Goal: Find specific page/section: Find specific page/section

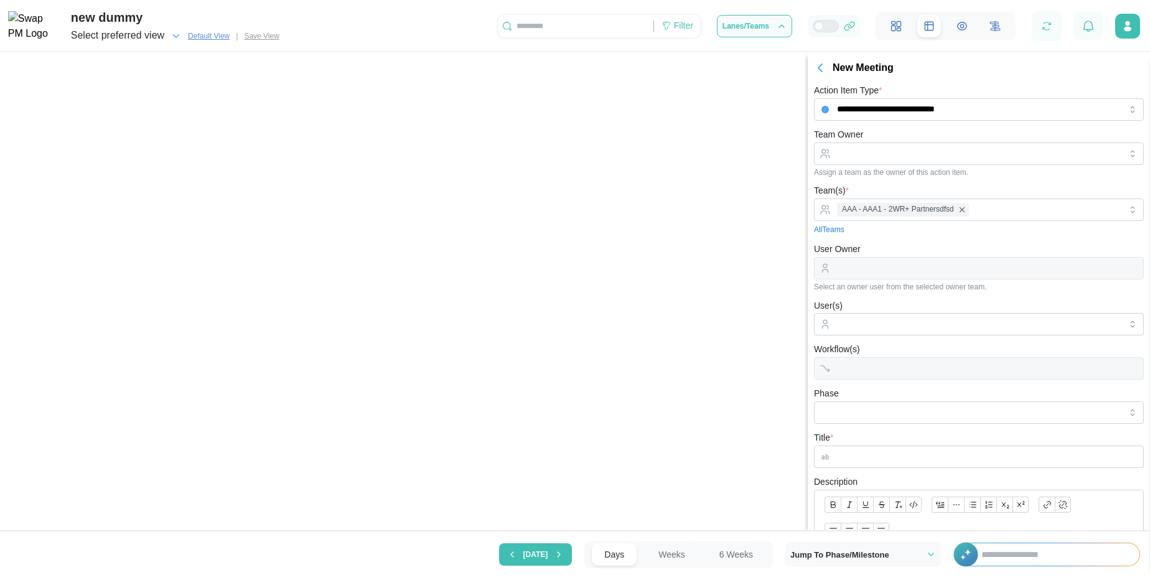
scroll to position [0, 16783]
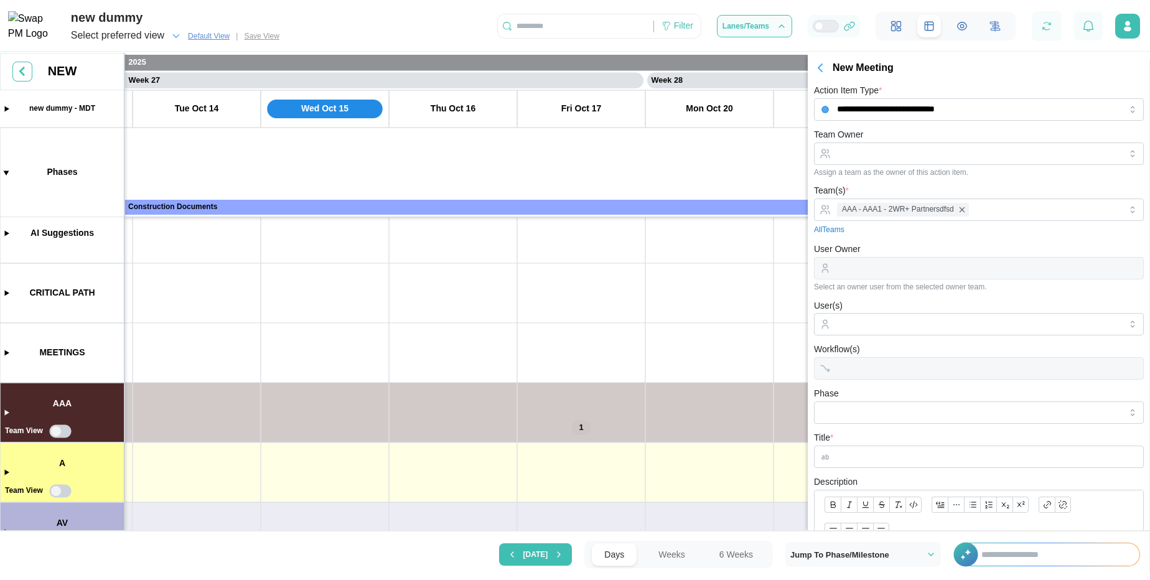
click at [813, 74] on icon "button" at bounding box center [820, 67] width 15 height 15
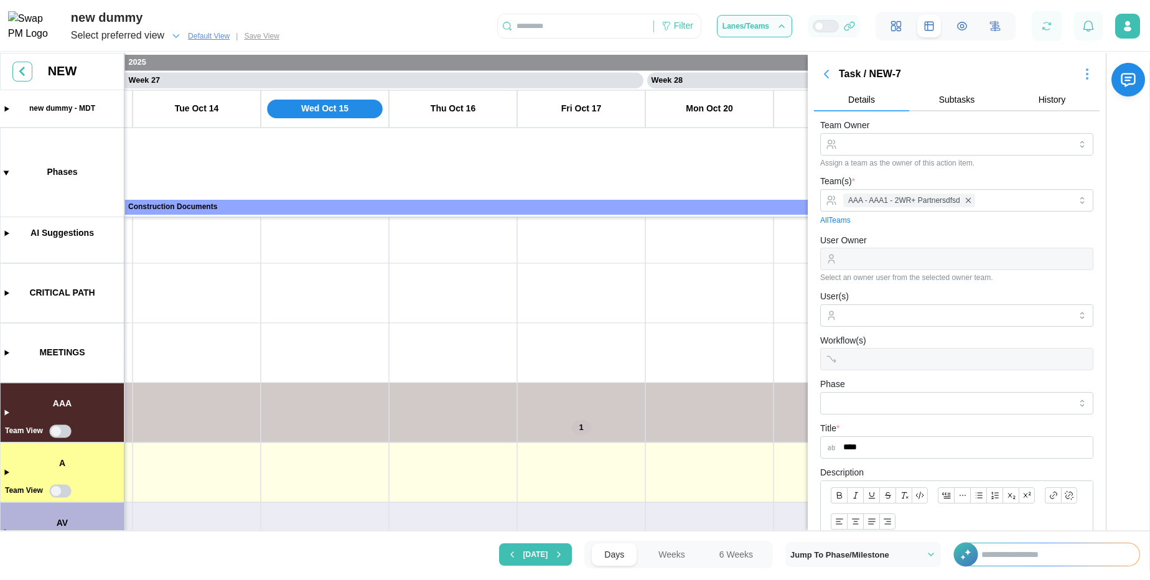
click at [824, 73] on icon "button" at bounding box center [826, 74] width 15 height 15
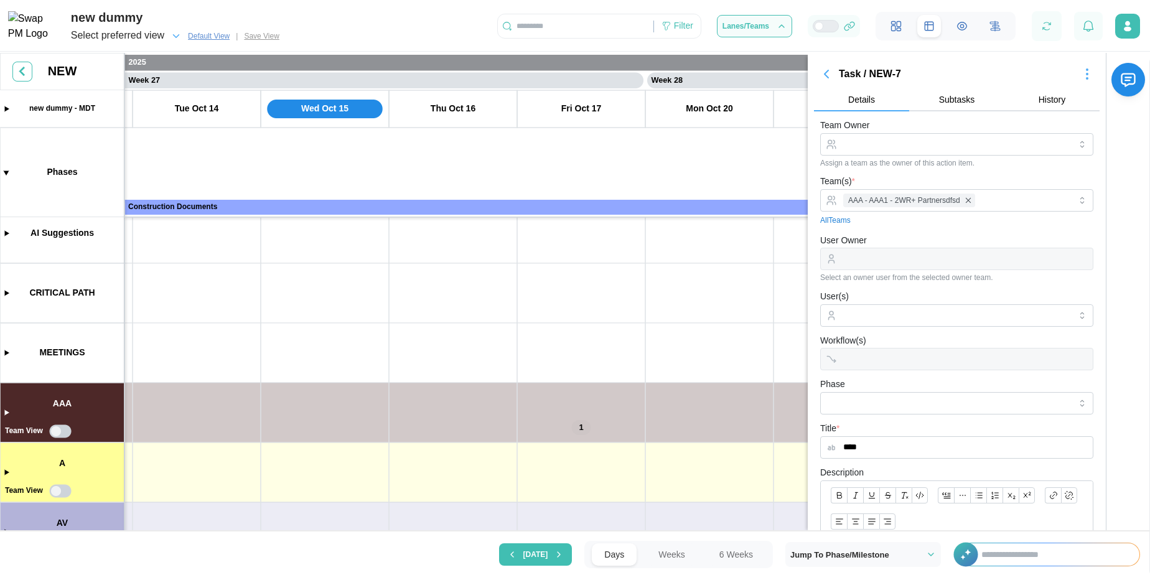
click at [824, 73] on icon "button" at bounding box center [826, 74] width 15 height 15
click at [660, 27] on div "Filter" at bounding box center [677, 26] width 47 height 21
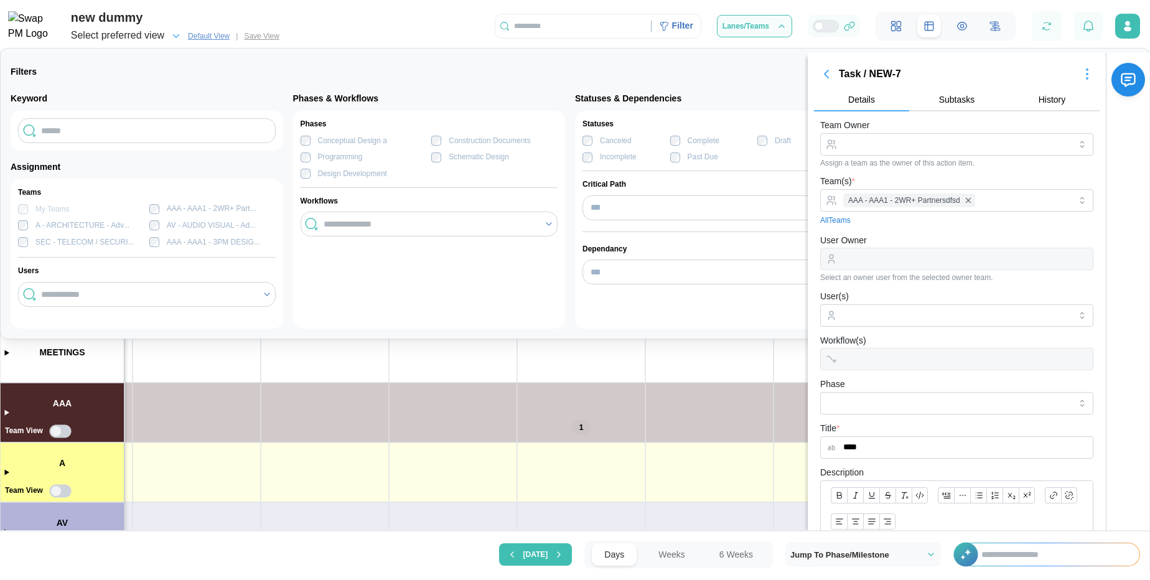
click at [154, 219] on div "My Teams AAA - AAA1 - 2WR+ Part... A - ARCHITECTURE - Adv... AV - AUDIO VISUAL …" at bounding box center [147, 233] width 258 height 61
click at [394, 217] on div at bounding box center [428, 223] width 217 height 21
click at [159, 243] on label "AAA - AAA1 - 3PM DESIG..." at bounding box center [209, 242] width 101 height 12
click at [83, 242] on div "SEC - TELECOM / SECURI..." at bounding box center [84, 242] width 98 height 12
click at [66, 230] on div "A - ARCHITECTURE - Adv..." at bounding box center [82, 226] width 94 height 12
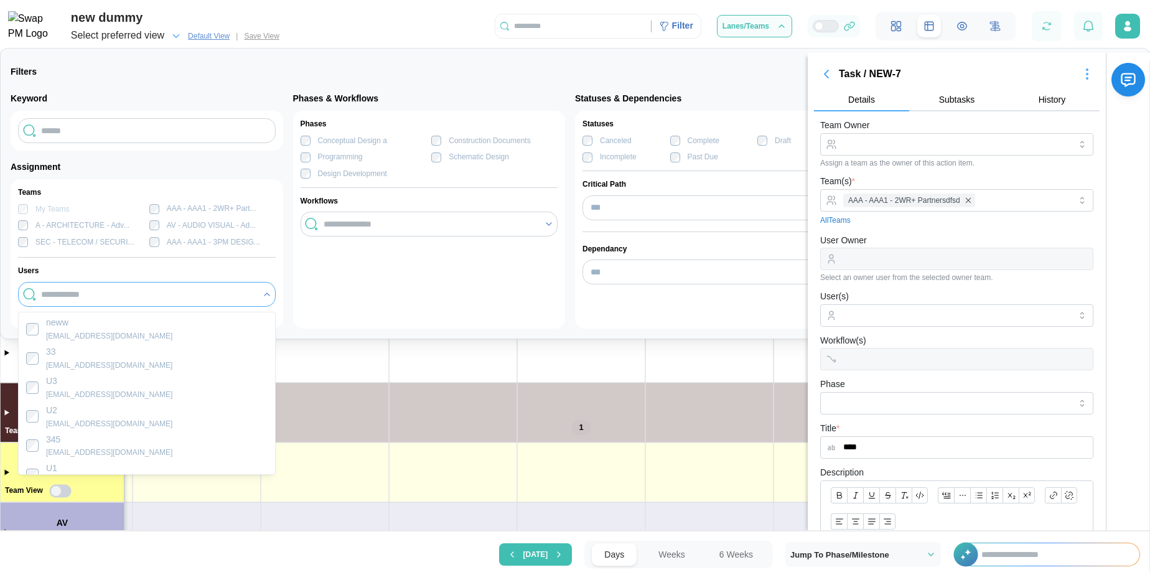
click at [103, 289] on input "search" at bounding box center [147, 294] width 213 height 10
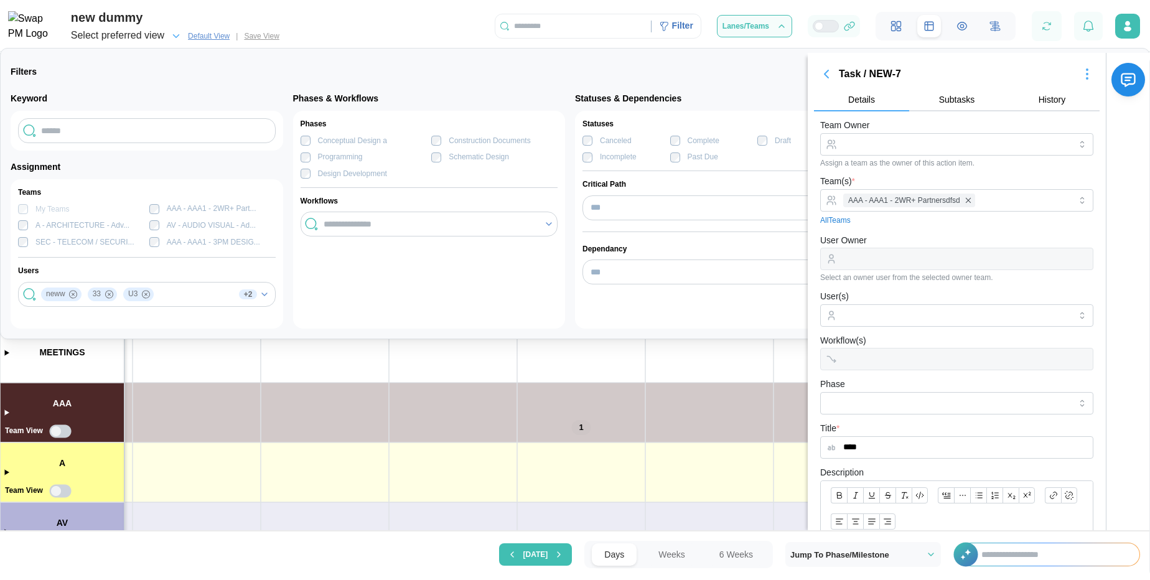
click at [381, 281] on div "Phases Conceptual Design a Construction Documents Programming Schematic Design …" at bounding box center [429, 220] width 273 height 218
click at [264, 313] on icon "Remove U2" at bounding box center [265, 314] width 7 height 7
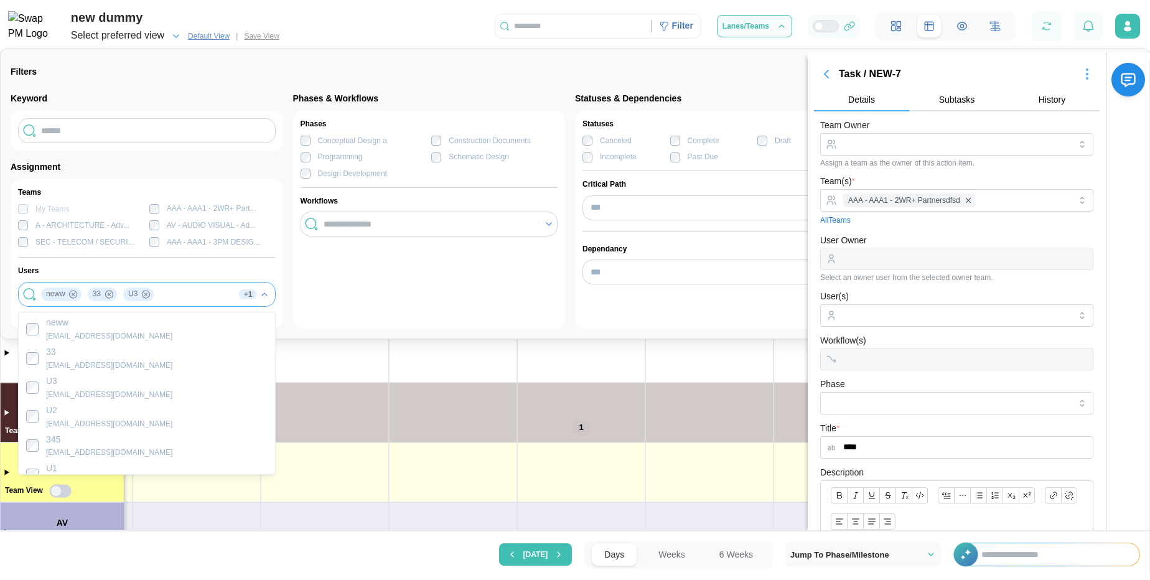
click at [204, 297] on div "neww 33 U3 345" at bounding box center [134, 294] width 192 height 21
type input "****"
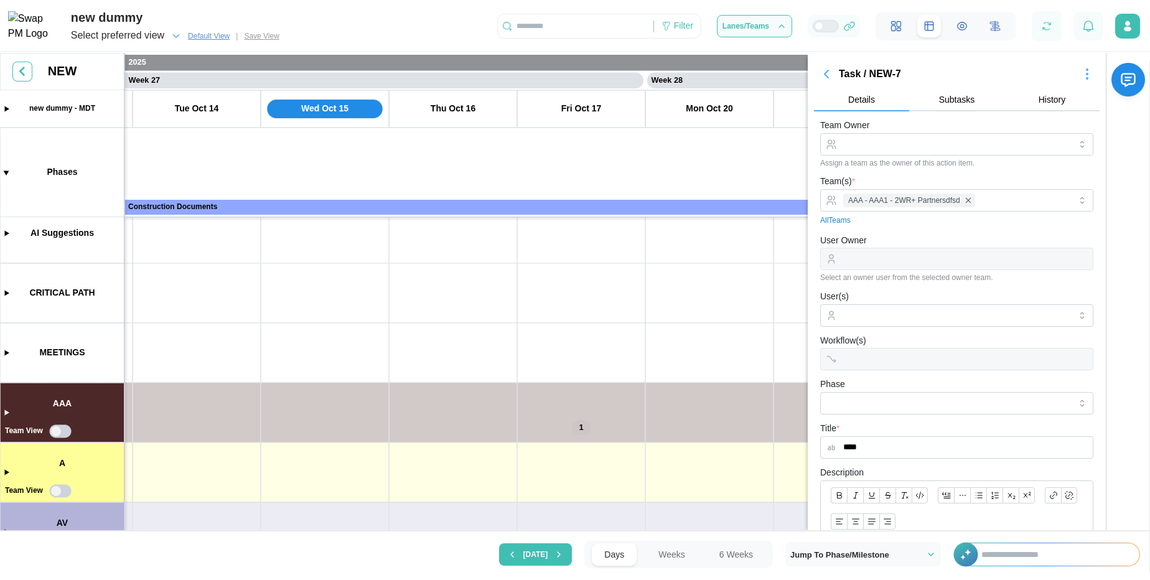
click at [839, 77] on div "Task / NEW-7" at bounding box center [957, 75] width 236 height 16
click at [824, 75] on icon "button" at bounding box center [826, 74] width 15 height 15
